Goal: Information Seeking & Learning: Learn about a topic

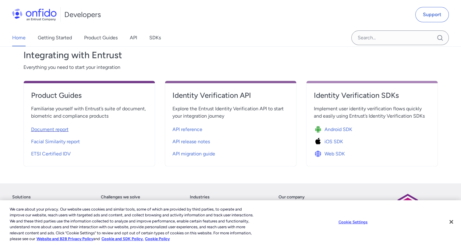
scroll to position [178, 0]
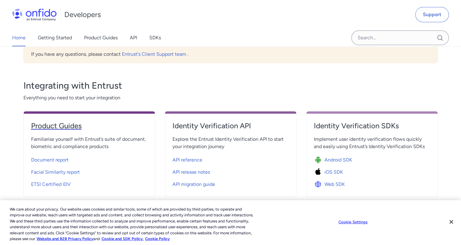
click at [58, 125] on h4 "Product Guides" at bounding box center [89, 126] width 116 height 10
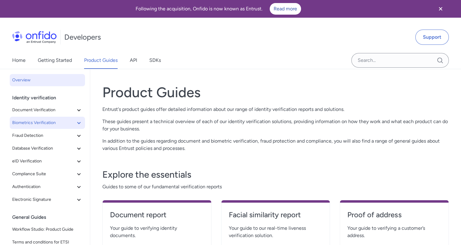
click at [39, 122] on span "Biometrics Verification" at bounding box center [43, 122] width 63 height 7
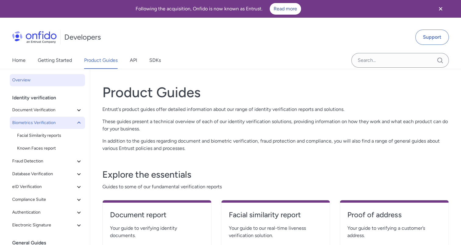
click at [39, 122] on span "Biometrics Verification" at bounding box center [43, 122] width 63 height 7
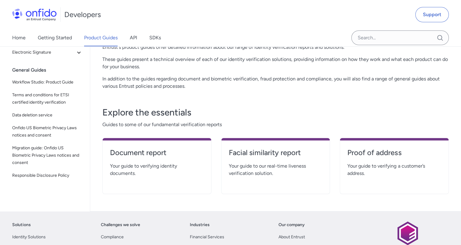
scroll to position [91, 0]
click at [131, 153] on h4 "Document report" at bounding box center [157, 153] width 94 height 10
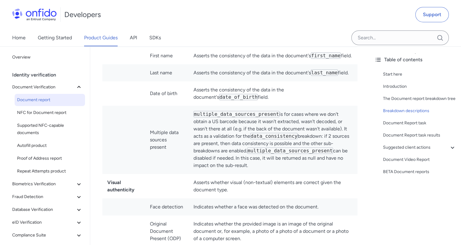
scroll to position [2137, 0]
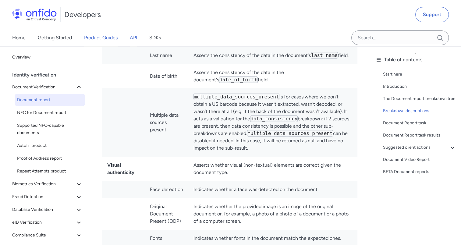
click at [136, 40] on link "API" at bounding box center [133, 37] width 7 height 17
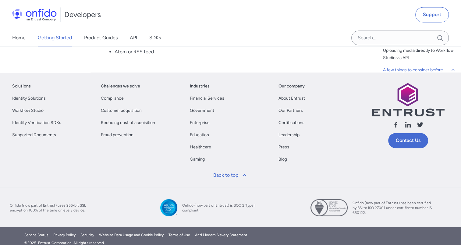
scroll to position [3285, 0]
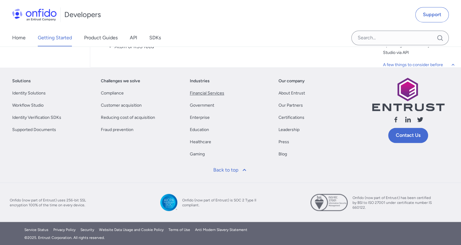
click at [220, 92] on link "Financial Services" at bounding box center [207, 93] width 34 height 7
